Goal: Task Accomplishment & Management: Manage account settings

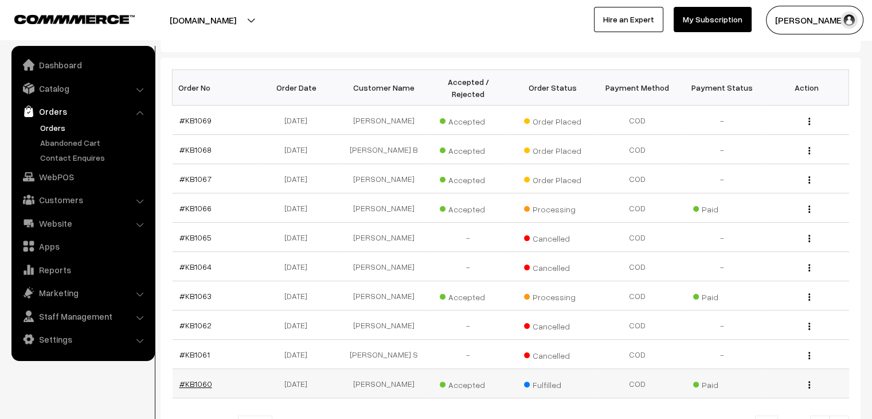
scroll to position [159, 0]
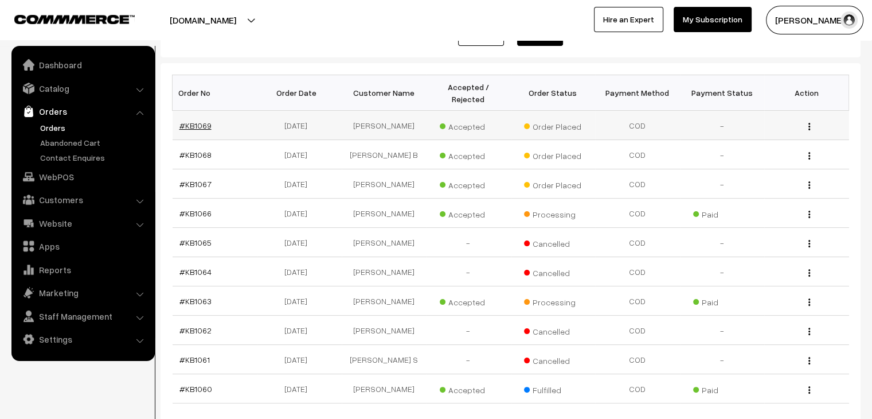
click at [195, 120] on link "#KB1069" at bounding box center [196, 125] width 32 height 10
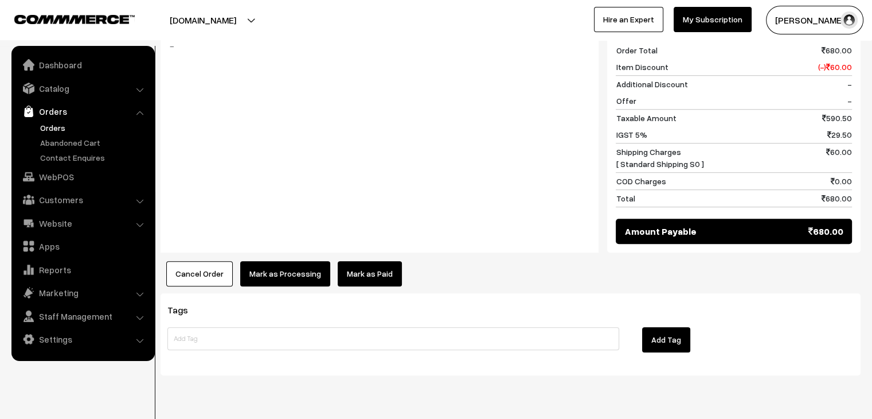
scroll to position [803, 0]
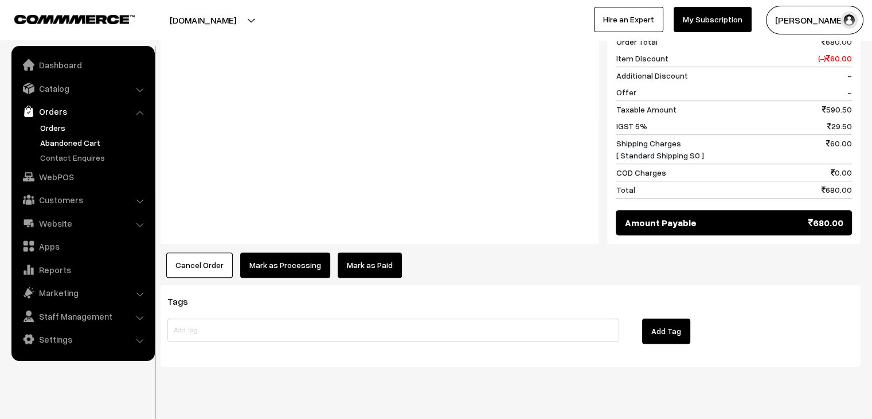
click at [72, 138] on link "Abandoned Cart" at bounding box center [94, 143] width 114 height 12
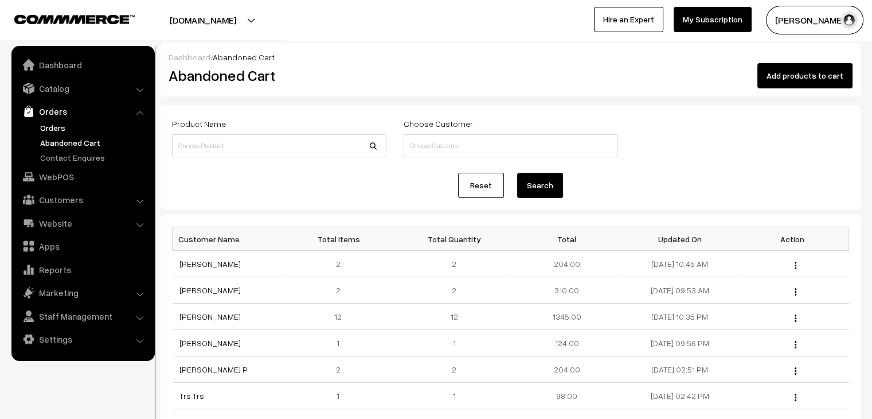
click at [54, 126] on link "Orders" at bounding box center [94, 128] width 114 height 12
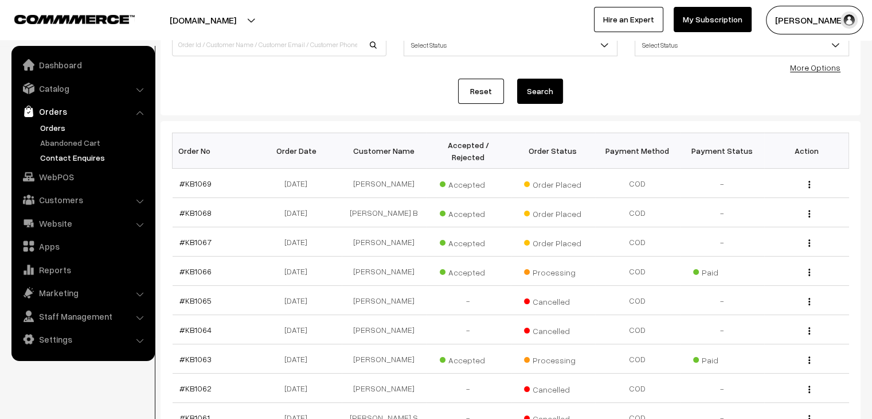
scroll to position [115, 0]
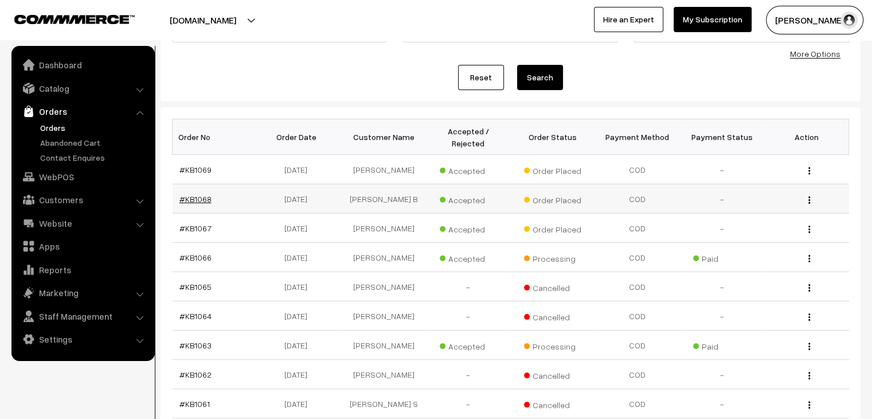
click at [204, 194] on link "#KB1068" at bounding box center [196, 199] width 32 height 10
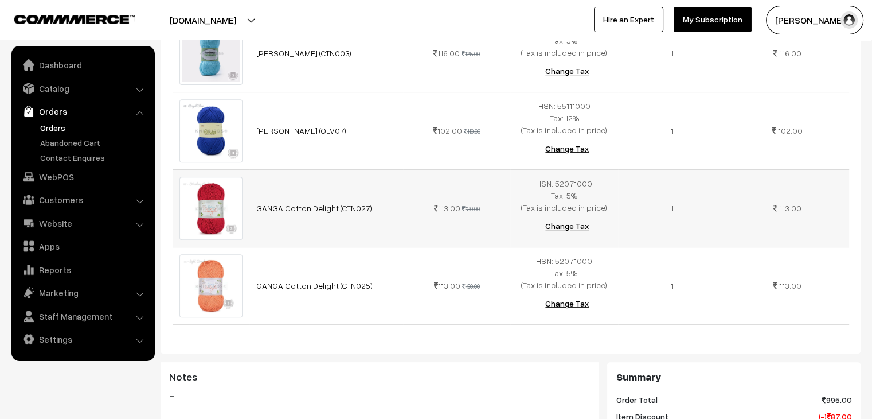
scroll to position [459, 0]
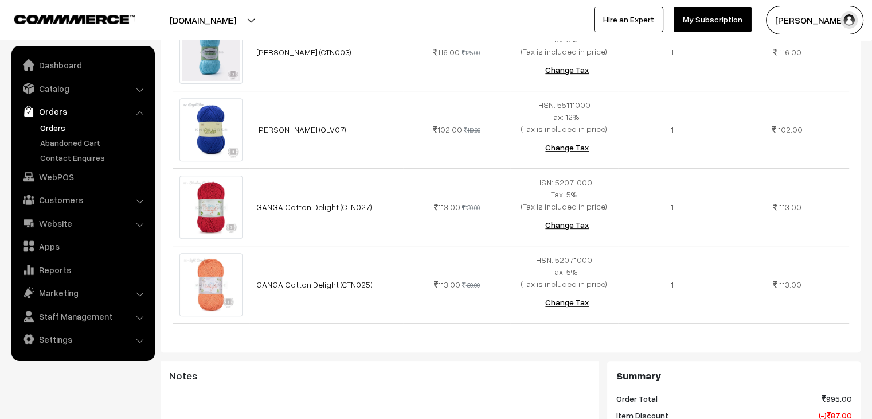
click at [67, 124] on link "Orders" at bounding box center [94, 128] width 114 height 12
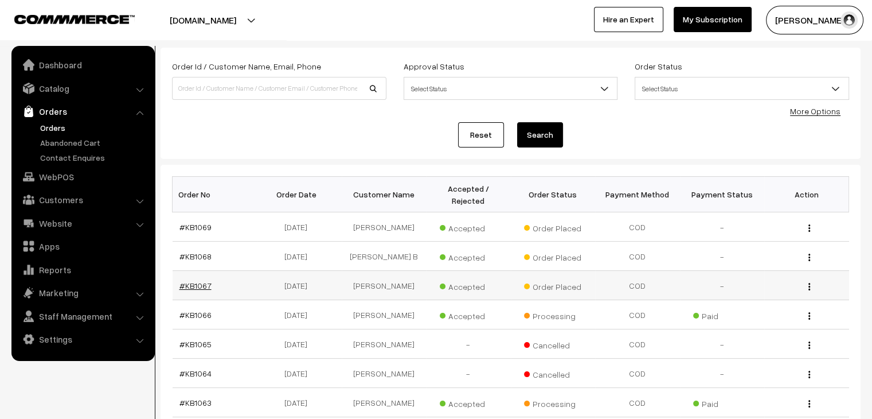
click at [204, 281] on link "#KB1067" at bounding box center [196, 286] width 32 height 10
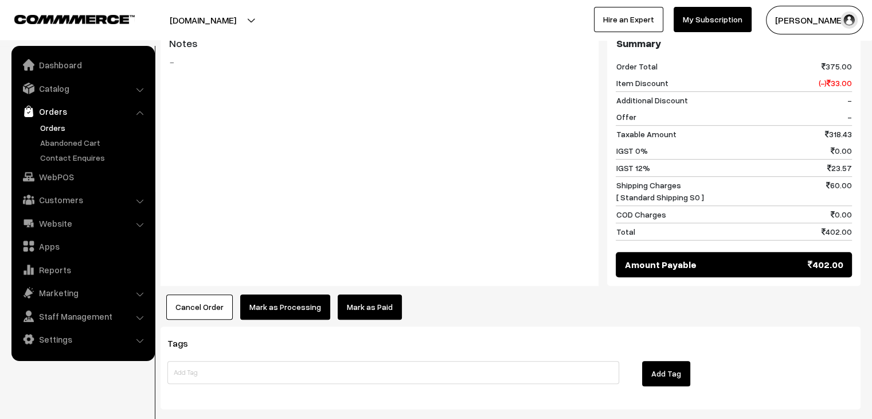
scroll to position [574, 0]
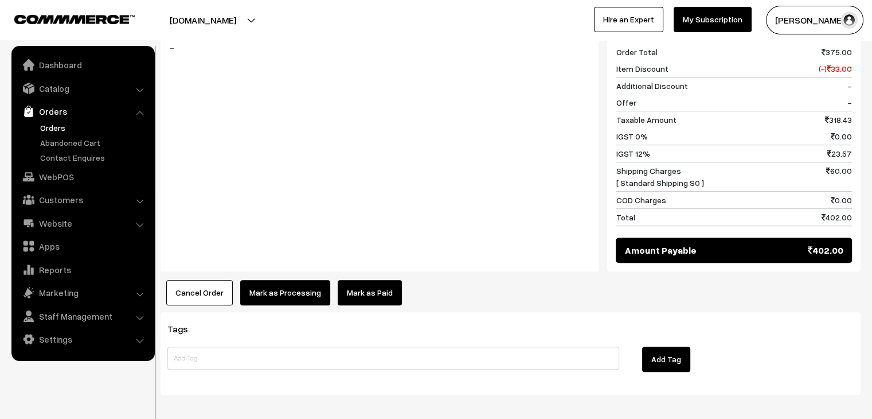
click at [54, 130] on link "Orders" at bounding box center [94, 128] width 114 height 12
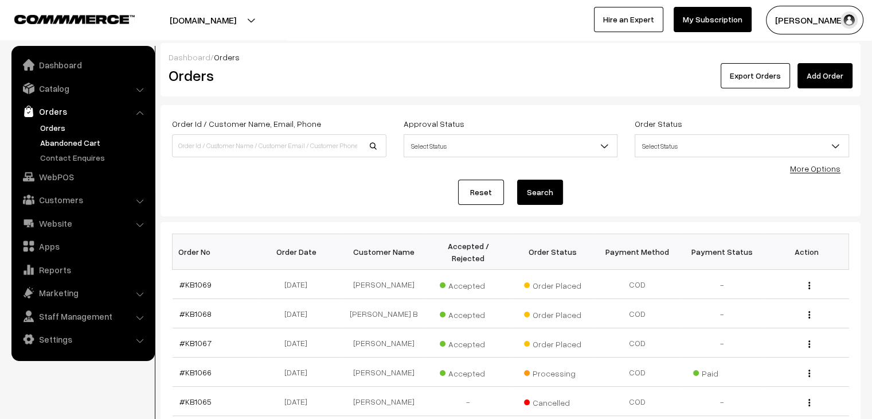
click at [50, 145] on link "Abandoned Cart" at bounding box center [94, 143] width 114 height 12
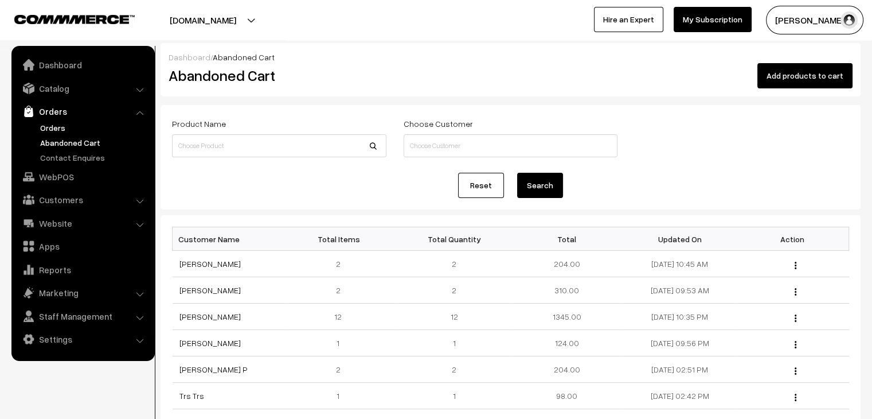
click at [46, 126] on link "Orders" at bounding box center [94, 128] width 114 height 12
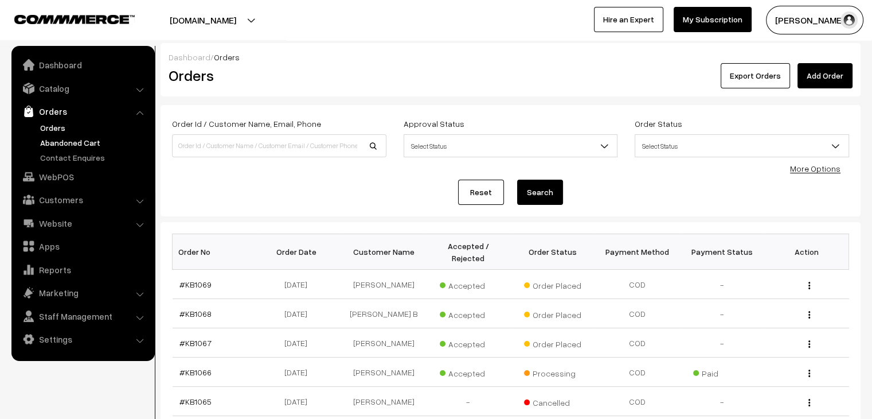
click at [63, 138] on link "Abandoned Cart" at bounding box center [94, 143] width 114 height 12
